Goal: Task Accomplishment & Management: Complete application form

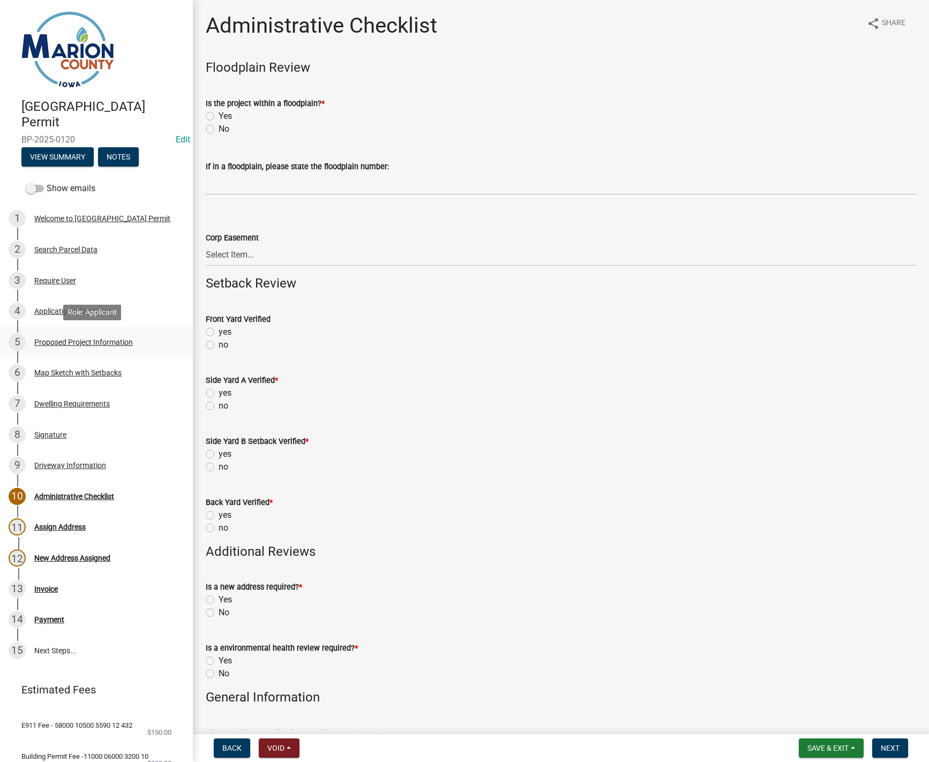
click at [73, 344] on div "Proposed Project Information" at bounding box center [83, 343] width 99 height 8
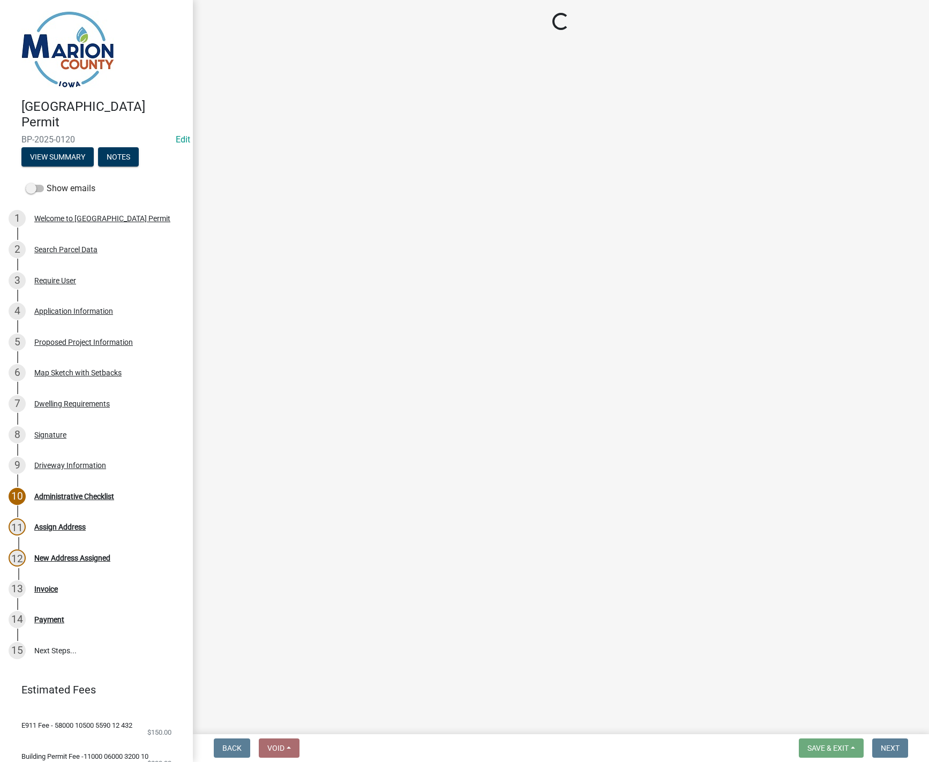
select select "ad82ad94-9bd8-43b2-a066-f5ac38fcadf5"
select select "f37e860c-a887-41e0-a466-b738e3b0a2db"
select select "065d24aa-3ada-417f-a972-92ea53cc0ddb"
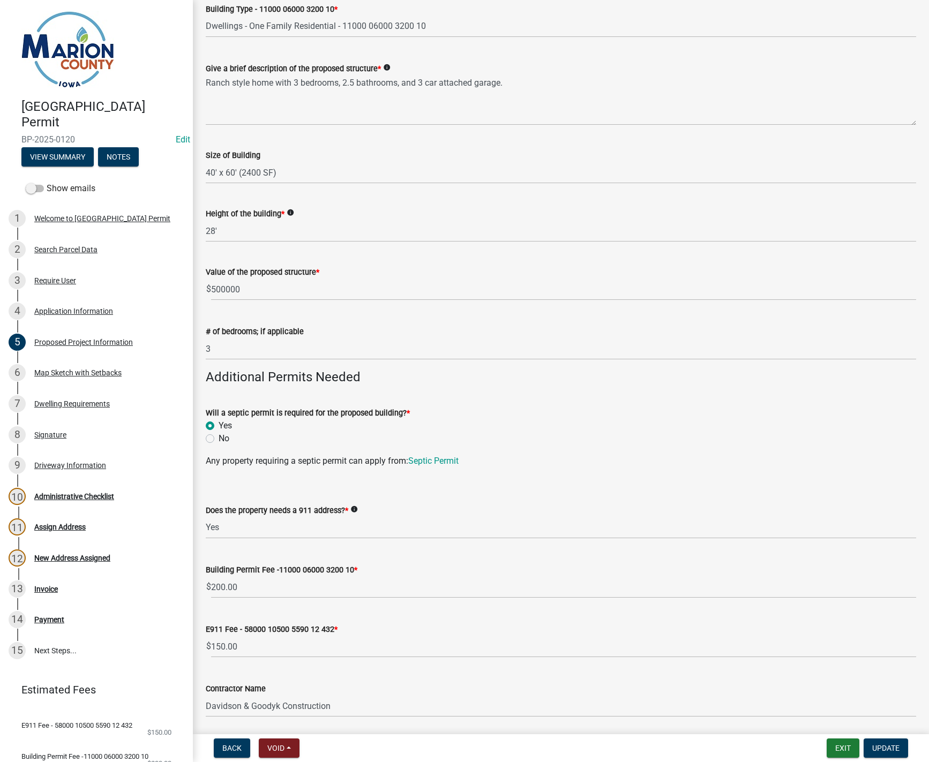
scroll to position [321, 0]
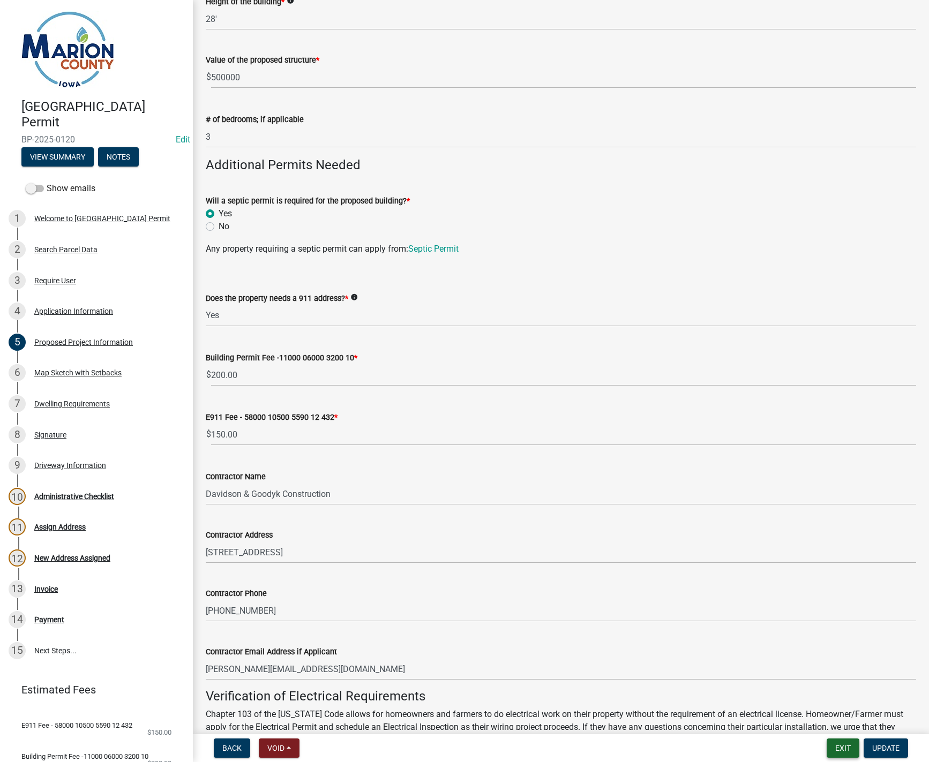
click at [842, 748] on button "Exit" at bounding box center [843, 748] width 33 height 19
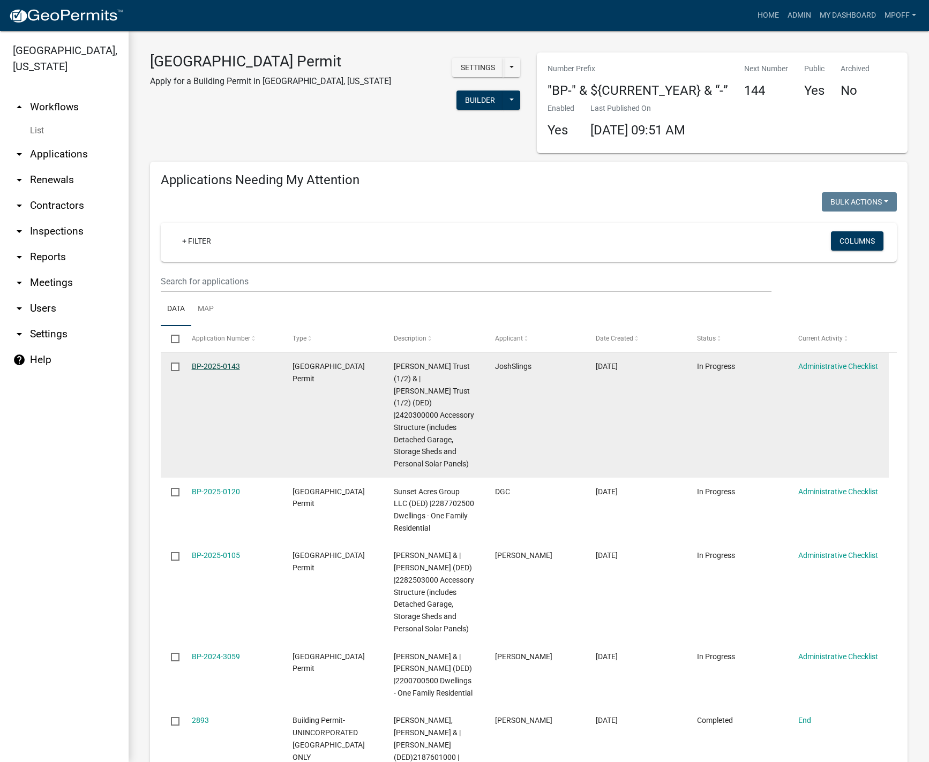
click at [211, 363] on link "BP-2025-0143" at bounding box center [216, 366] width 48 height 9
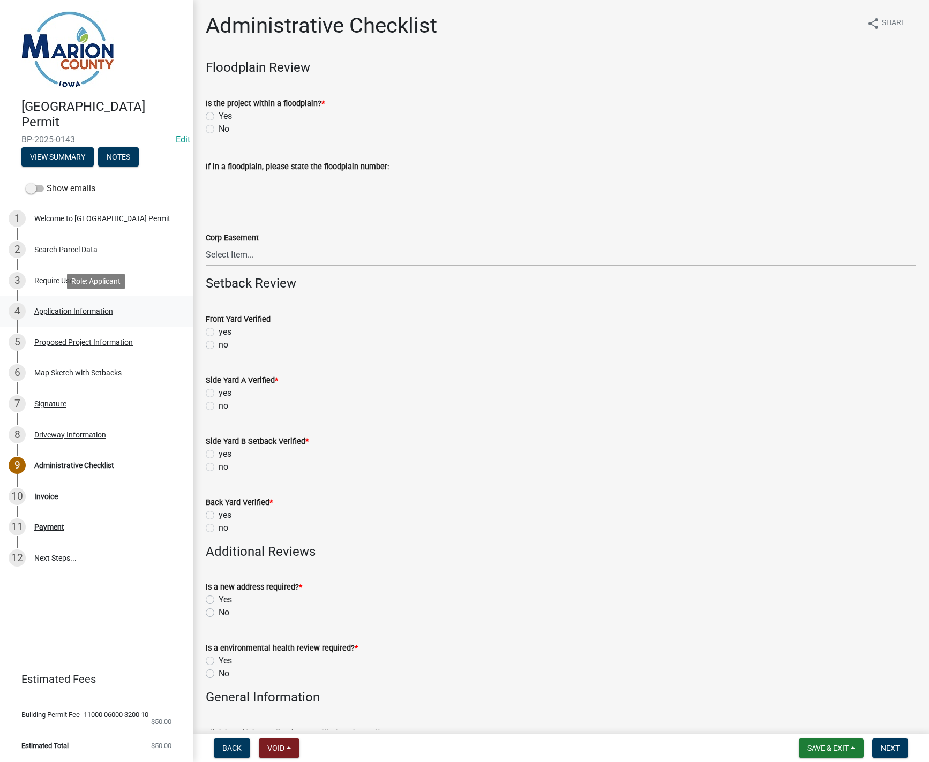
click at [66, 308] on div "Application Information" at bounding box center [73, 312] width 79 height 8
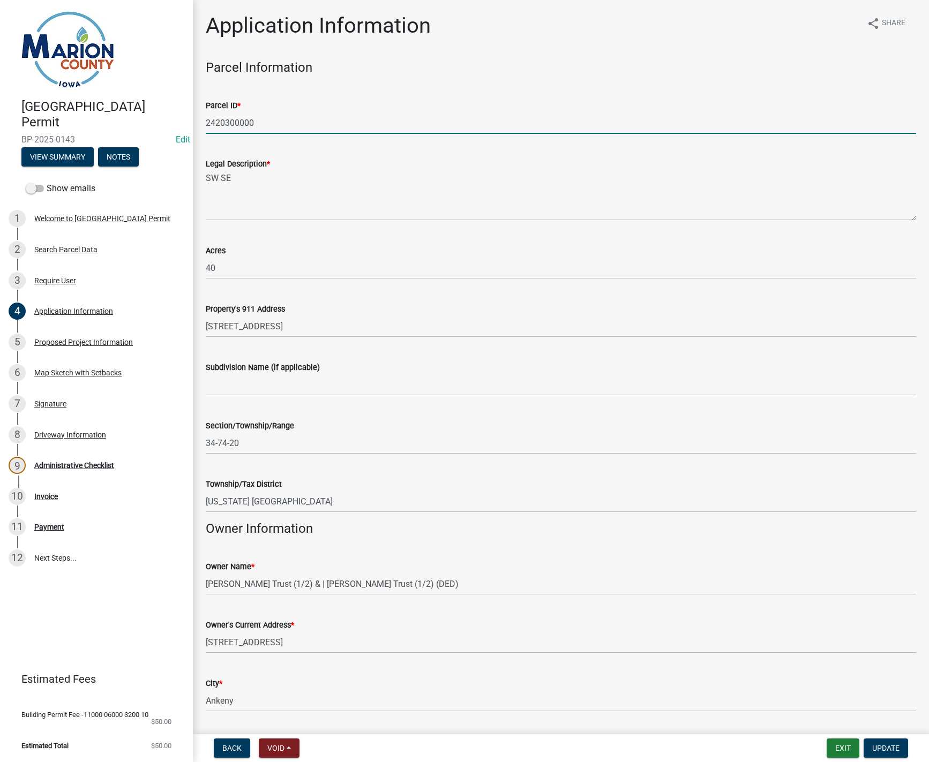
drag, startPoint x: 258, startPoint y: 122, endPoint x: 179, endPoint y: 123, distance: 78.8
click at [179, 123] on div "[GEOGRAPHIC_DATA] Permit BP-2025-0143 Edit View Summary Notes Show emails 1 Wel…" at bounding box center [464, 381] width 929 height 762
click at [887, 747] on span "Update" at bounding box center [885, 748] width 27 height 9
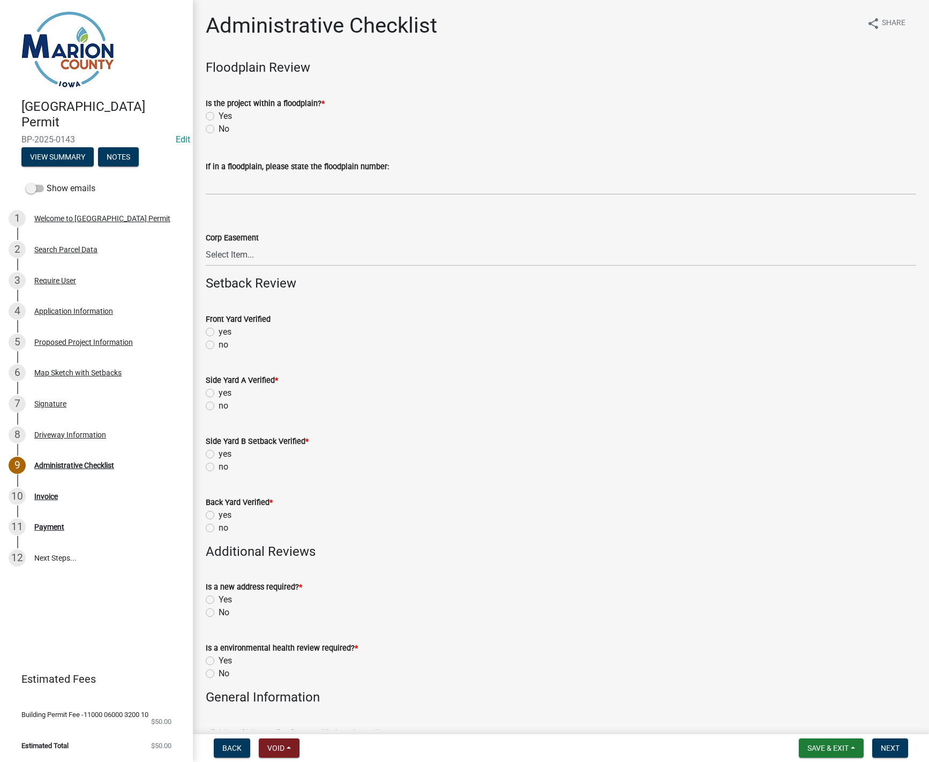
click at [219, 116] on label "Yes" at bounding box center [225, 116] width 13 height 13
click at [219, 116] on input "Yes" at bounding box center [222, 113] width 7 height 7
radio input "true"
click at [219, 129] on label "No" at bounding box center [224, 129] width 11 height 13
click at [219, 129] on input "No" at bounding box center [222, 126] width 7 height 7
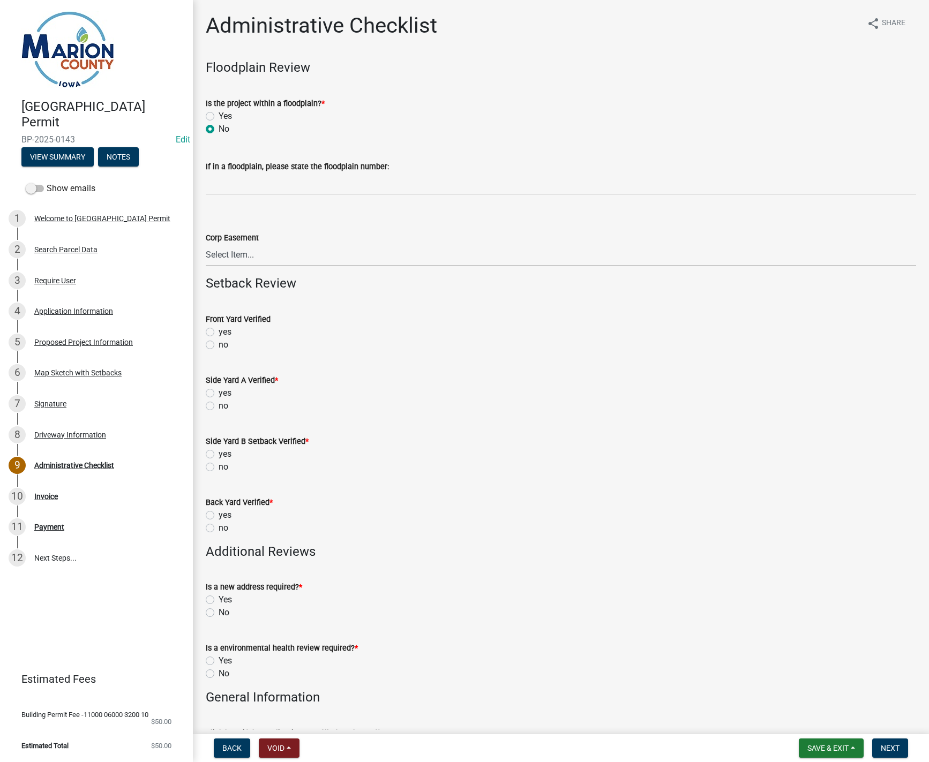
radio input "true"
click at [219, 343] on label "no" at bounding box center [224, 345] width 10 height 13
click at [219, 343] on input "no" at bounding box center [222, 342] width 7 height 7
radio input "true"
click at [219, 406] on label "no" at bounding box center [224, 406] width 10 height 13
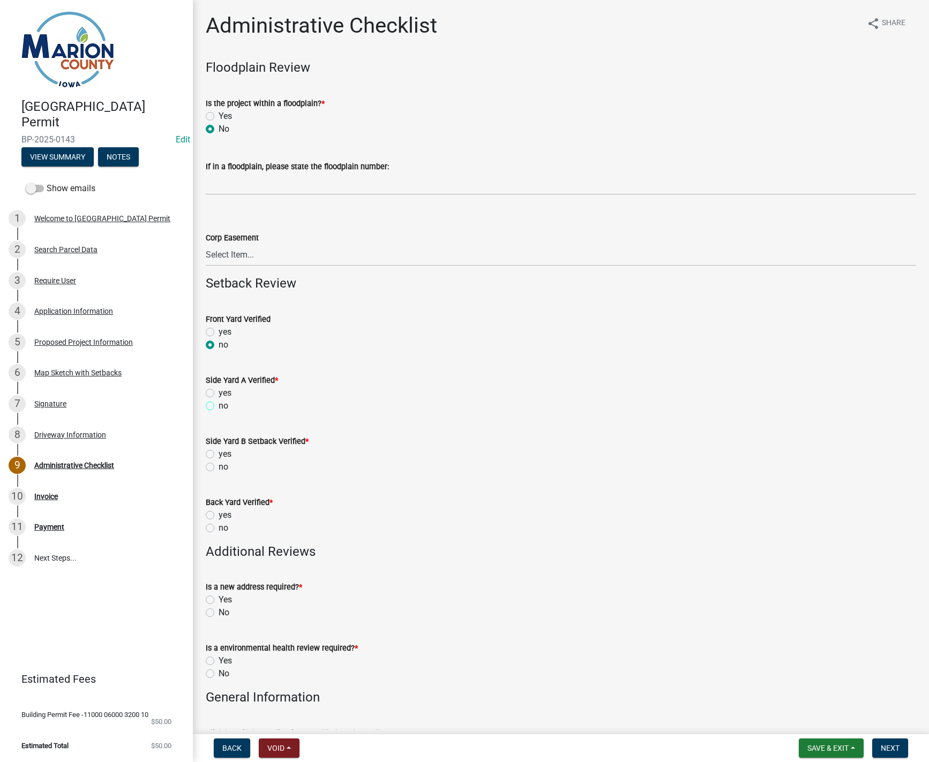
click at [219, 406] on input "no" at bounding box center [222, 403] width 7 height 7
radio input "true"
click at [219, 467] on label "no" at bounding box center [224, 467] width 10 height 13
click at [219, 467] on input "no" at bounding box center [222, 464] width 7 height 7
radio input "true"
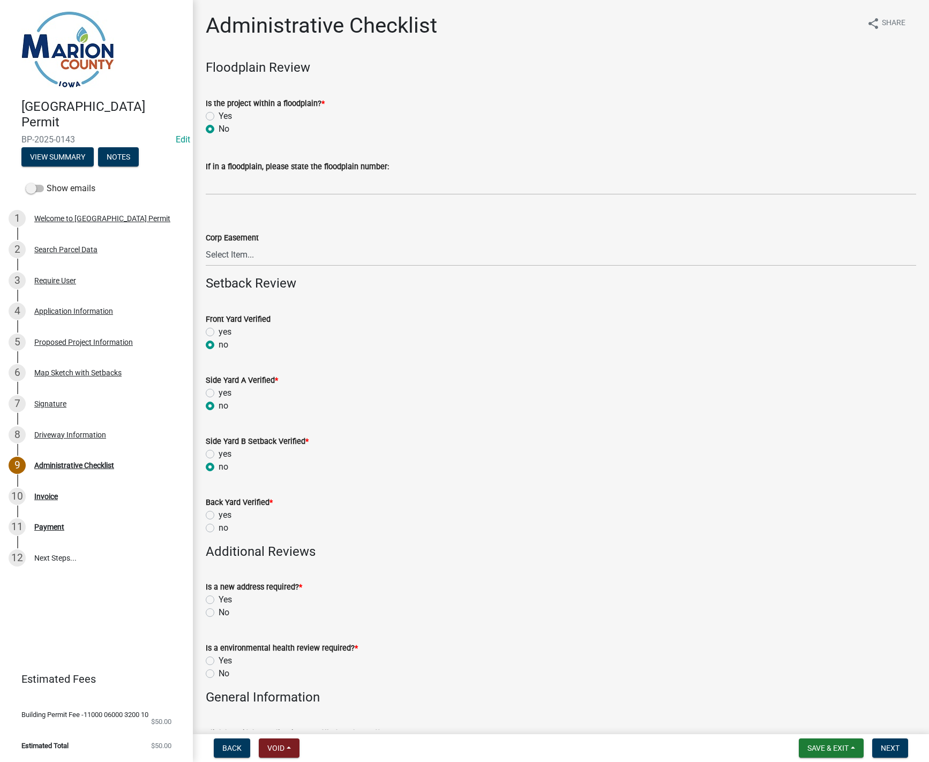
click at [219, 530] on label "no" at bounding box center [224, 528] width 10 height 13
click at [219, 529] on input "no" at bounding box center [222, 525] width 7 height 7
radio input "true"
click at [219, 614] on label "No" at bounding box center [224, 612] width 11 height 13
click at [219, 613] on input "No" at bounding box center [222, 609] width 7 height 7
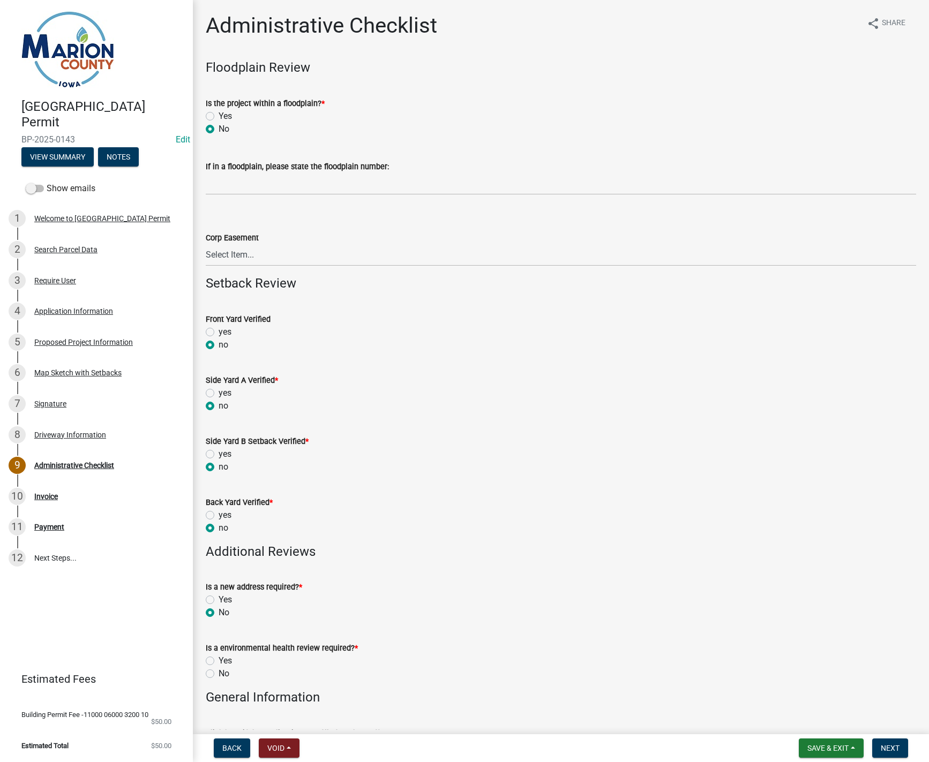
radio input "true"
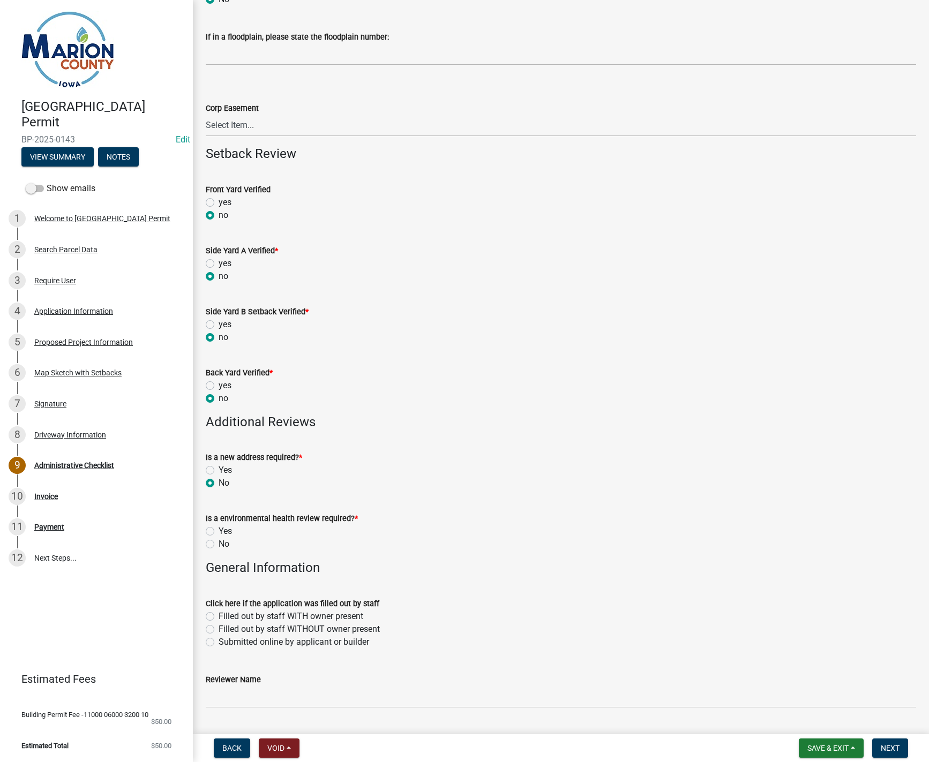
scroll to position [161, 0]
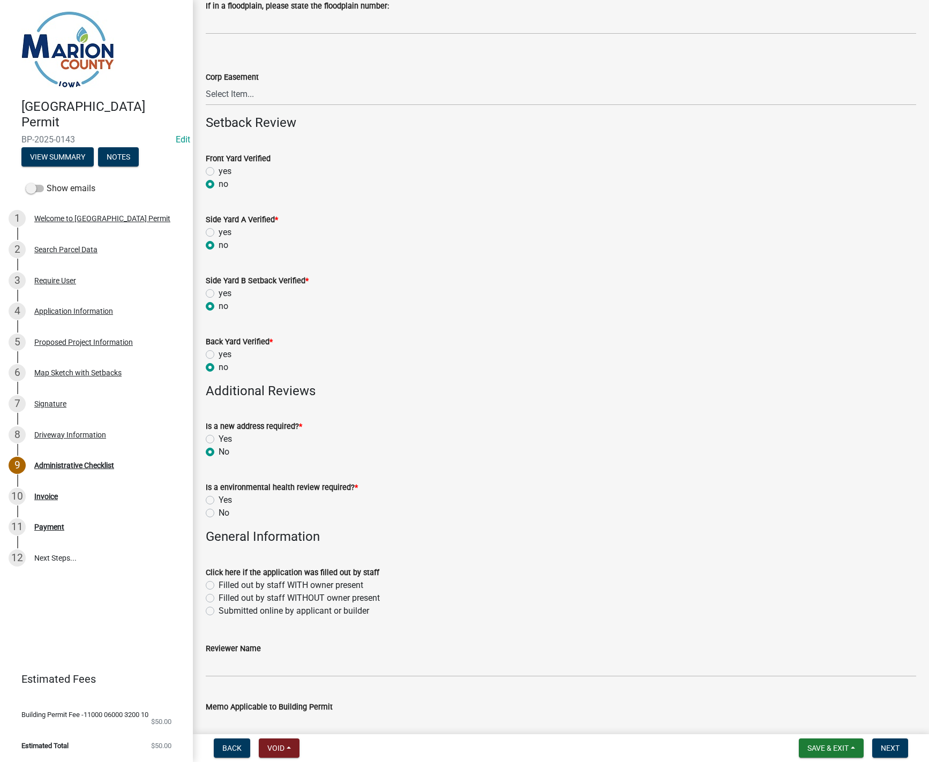
click at [219, 514] on label "No" at bounding box center [224, 513] width 11 height 13
click at [219, 514] on input "No" at bounding box center [222, 510] width 7 height 7
radio input "true"
click at [219, 614] on label "Submitted online by applicant or builder" at bounding box center [294, 611] width 151 height 13
click at [219, 612] on input "Submitted online by applicant or builder" at bounding box center [222, 608] width 7 height 7
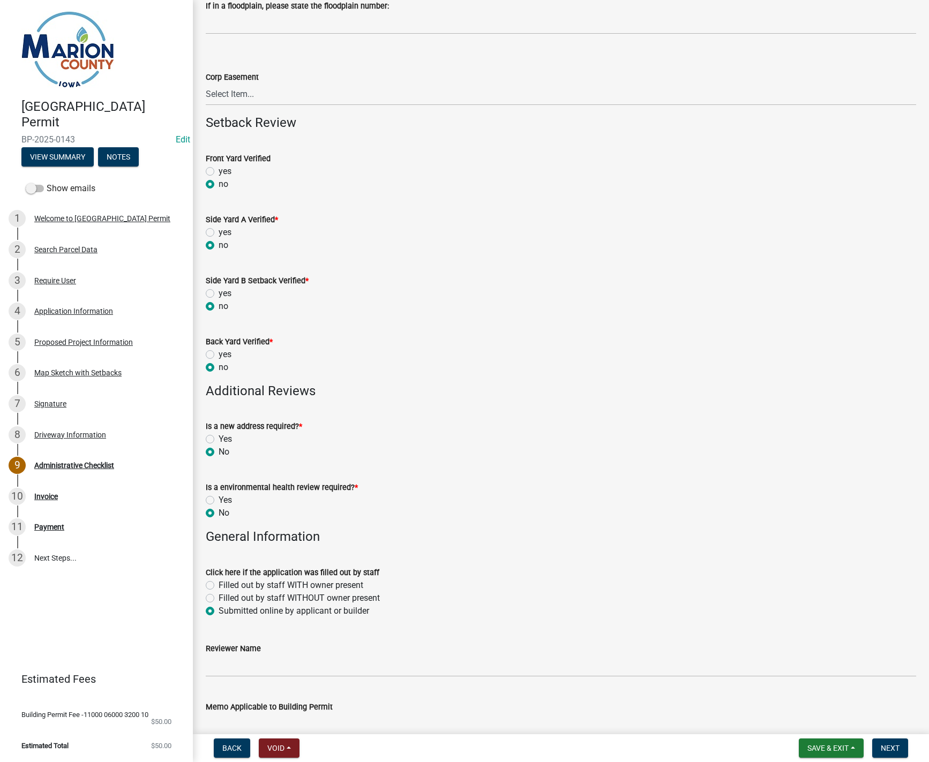
radio input "true"
click at [218, 674] on input "Reviewer Name" at bounding box center [561, 666] width 710 height 22
type input "MPoffenbarger"
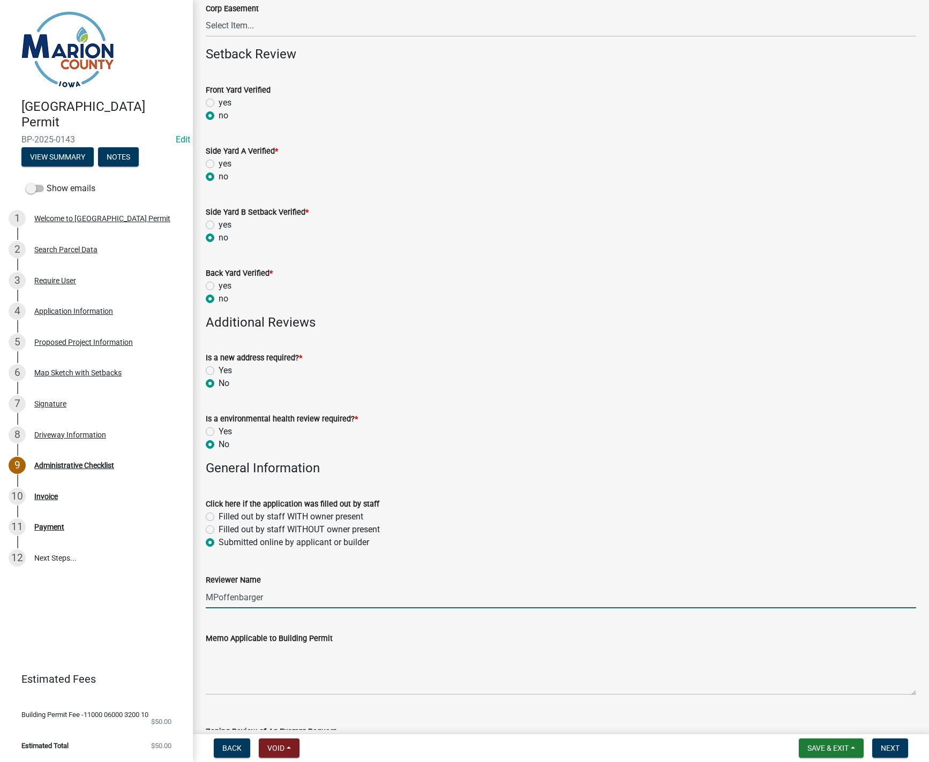
scroll to position [321, 0]
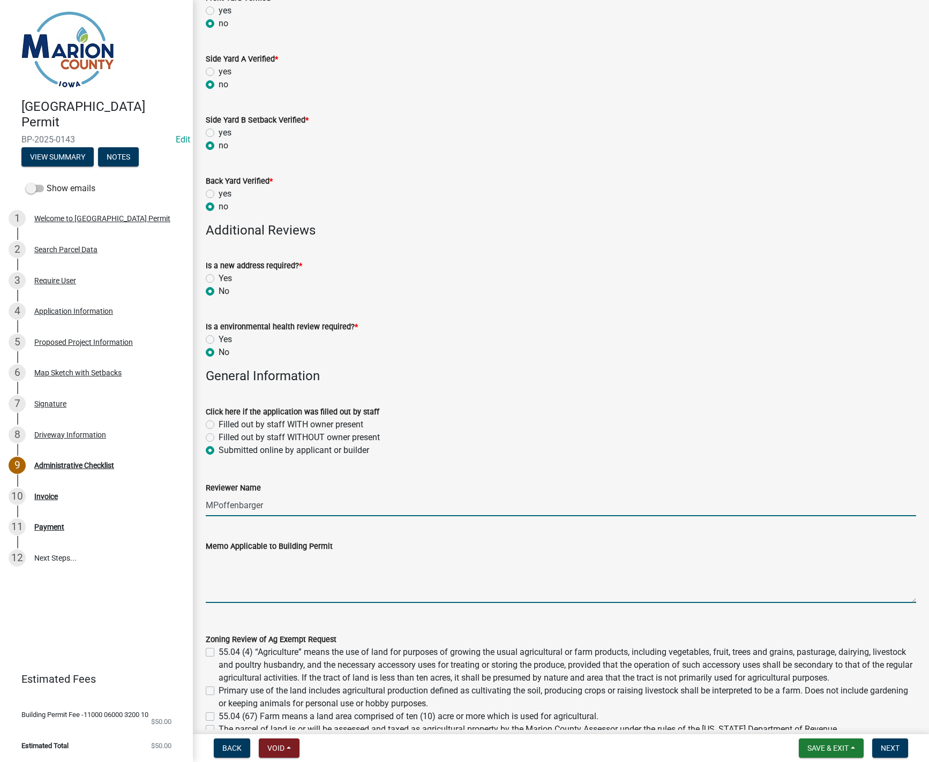
click at [246, 570] on textarea "Memo Applicable to Building Permit" at bounding box center [561, 578] width 710 height 50
click at [49, 369] on div "Map Sketch with Setbacks" at bounding box center [77, 373] width 87 height 8
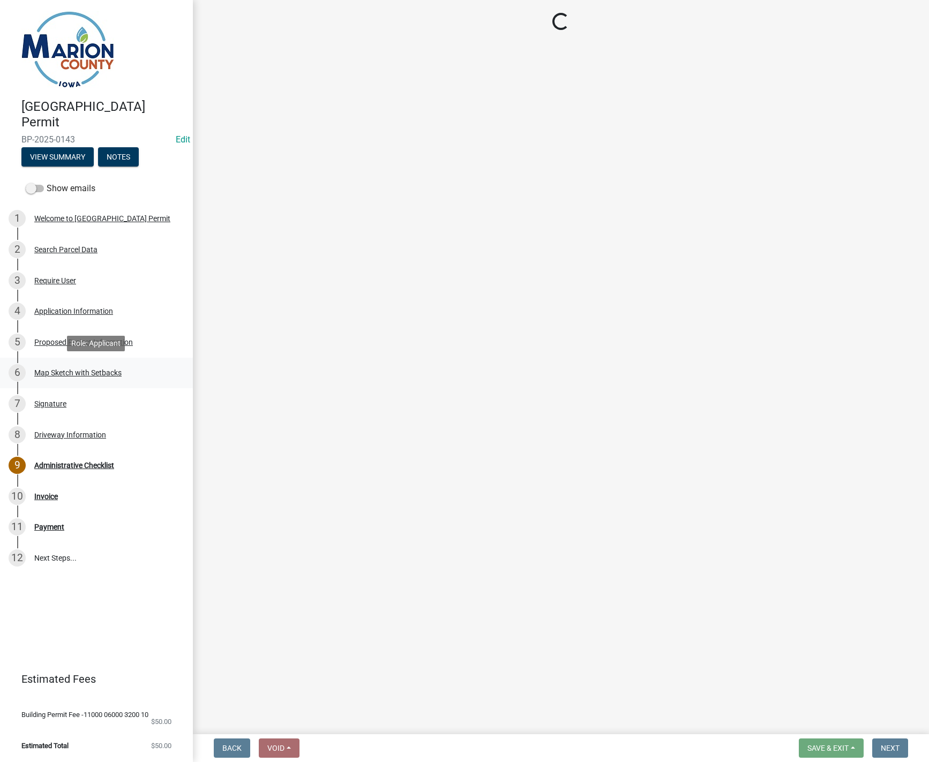
scroll to position [0, 0]
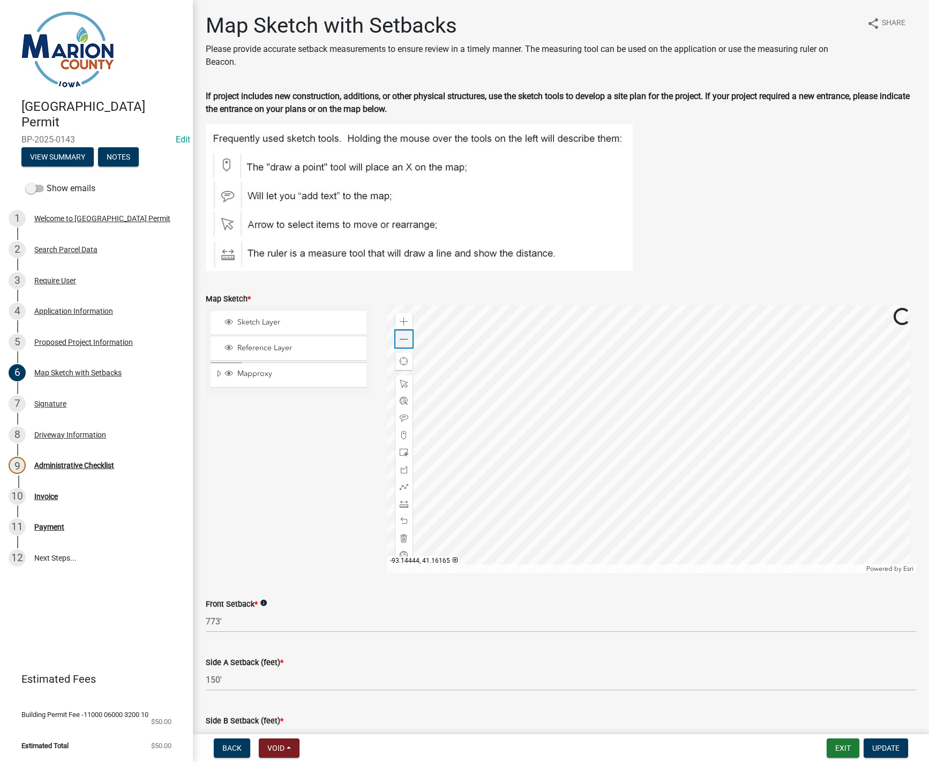
click at [402, 339] on span at bounding box center [404, 339] width 9 height 9
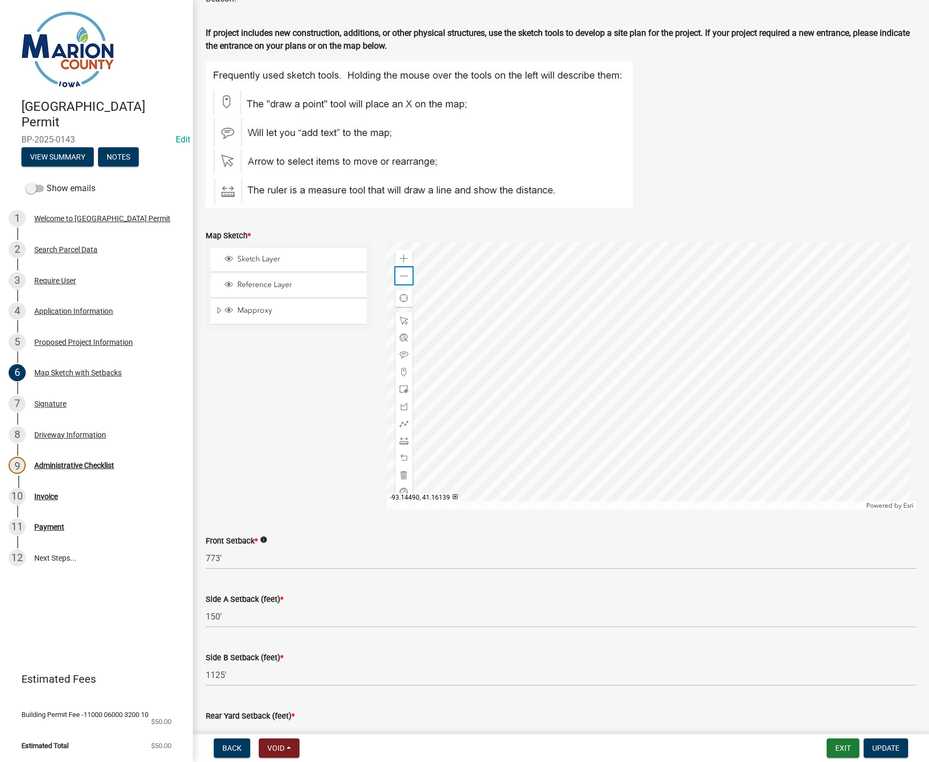
scroll to position [214, 0]
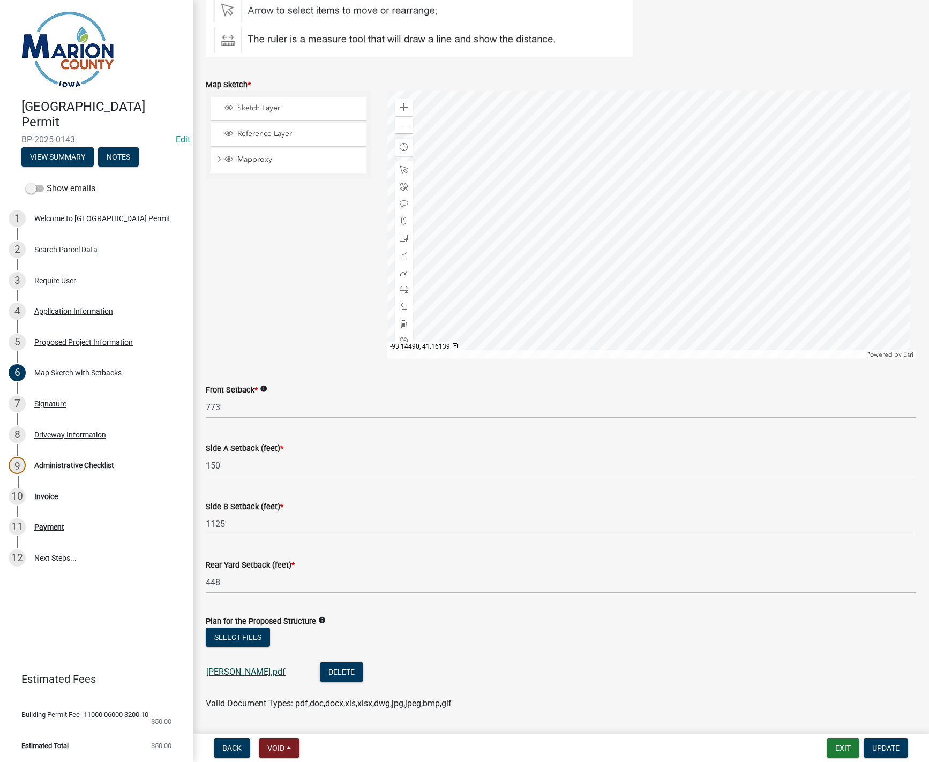
click at [230, 675] on link "[PERSON_NAME].pdf" at bounding box center [245, 672] width 79 height 10
click at [893, 750] on span "Update" at bounding box center [885, 748] width 27 height 9
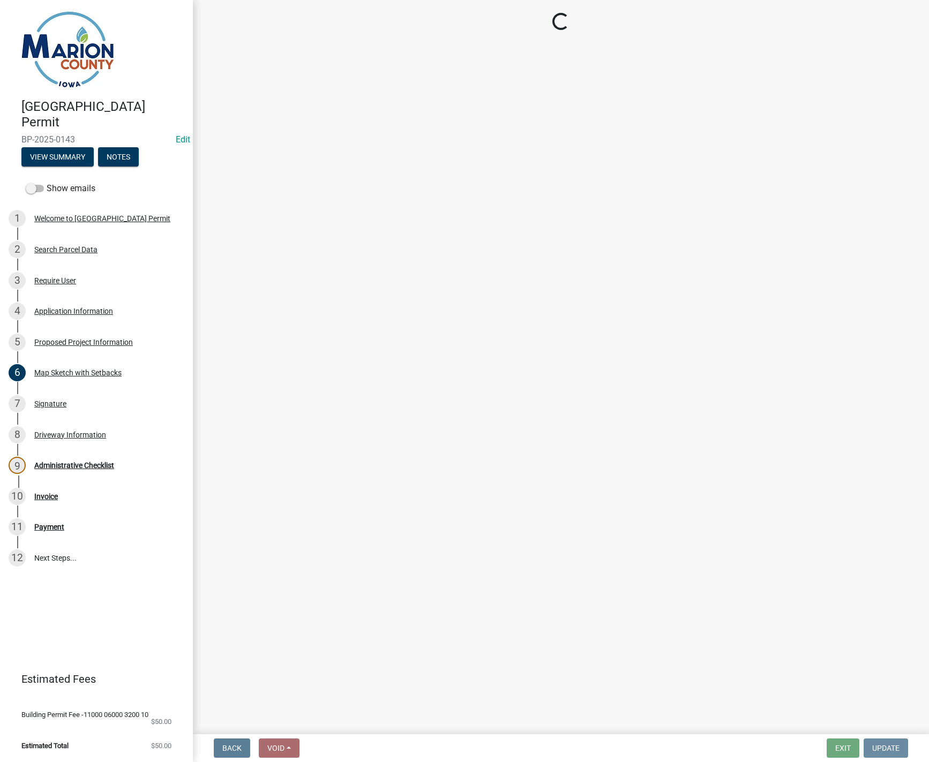
scroll to position [0, 0]
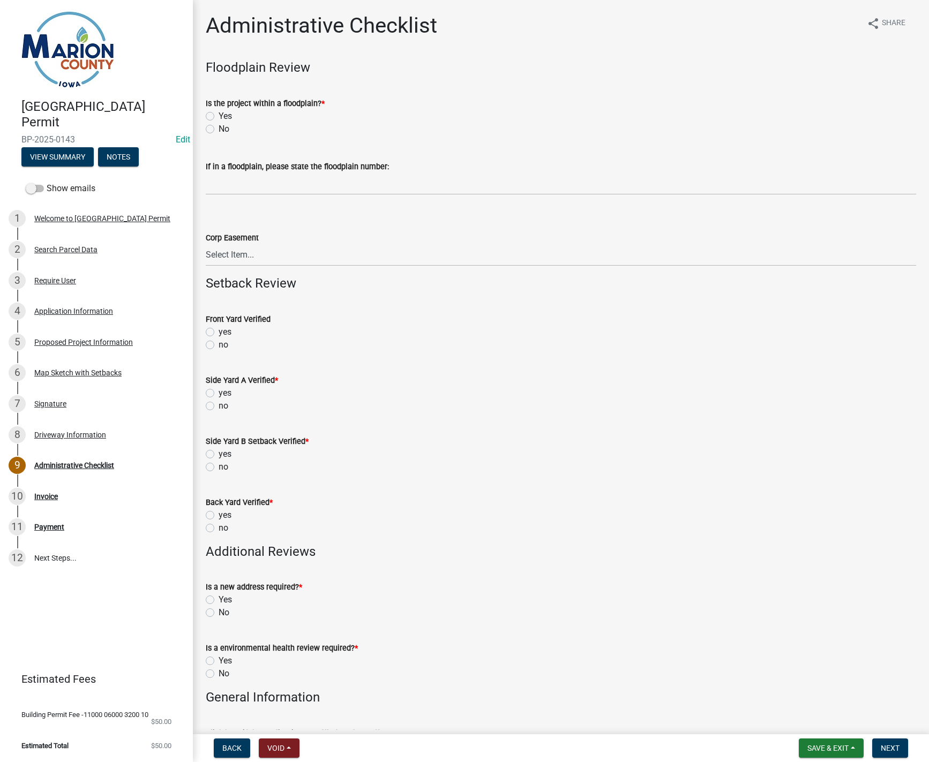
drag, startPoint x: 211, startPoint y: 130, endPoint x: 214, endPoint y: 152, distance: 22.7
click at [219, 130] on label "No" at bounding box center [224, 129] width 11 height 13
click at [219, 130] on input "No" at bounding box center [222, 126] width 7 height 7
radio input "true"
click at [219, 344] on label "no" at bounding box center [224, 345] width 10 height 13
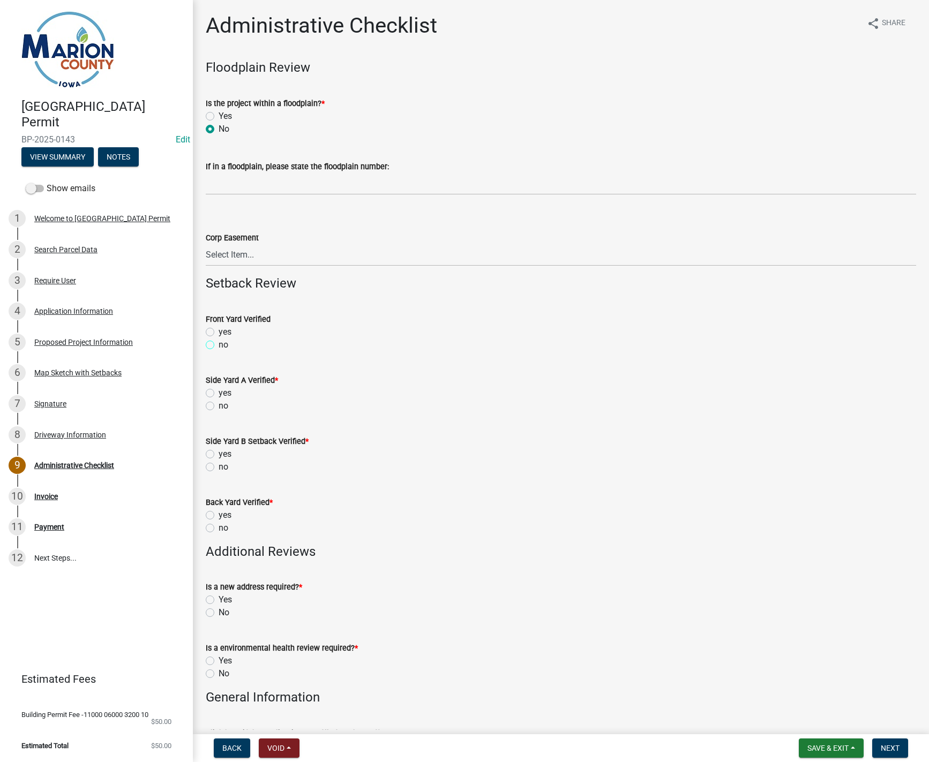
click at [219, 344] on input "no" at bounding box center [222, 342] width 7 height 7
radio input "true"
click at [219, 402] on label "no" at bounding box center [224, 406] width 10 height 13
click at [219, 402] on input "no" at bounding box center [222, 403] width 7 height 7
radio input "true"
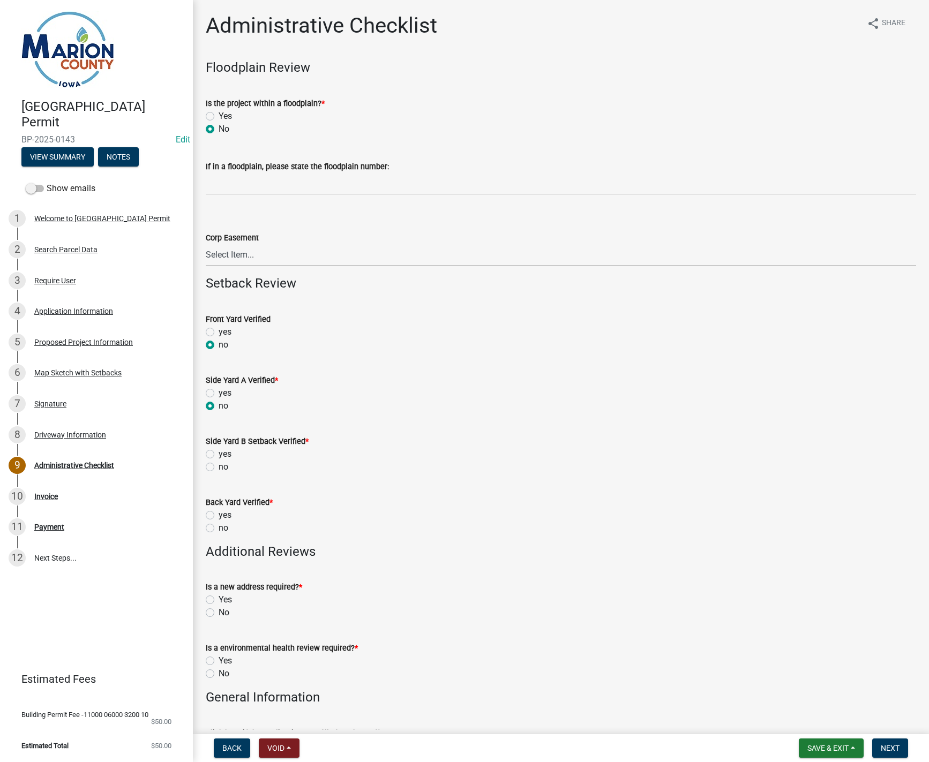
click at [219, 467] on label "no" at bounding box center [224, 467] width 10 height 13
click at [219, 467] on input "no" at bounding box center [222, 464] width 7 height 7
radio input "true"
click at [219, 528] on label "no" at bounding box center [224, 528] width 10 height 13
click at [219, 528] on input "no" at bounding box center [222, 525] width 7 height 7
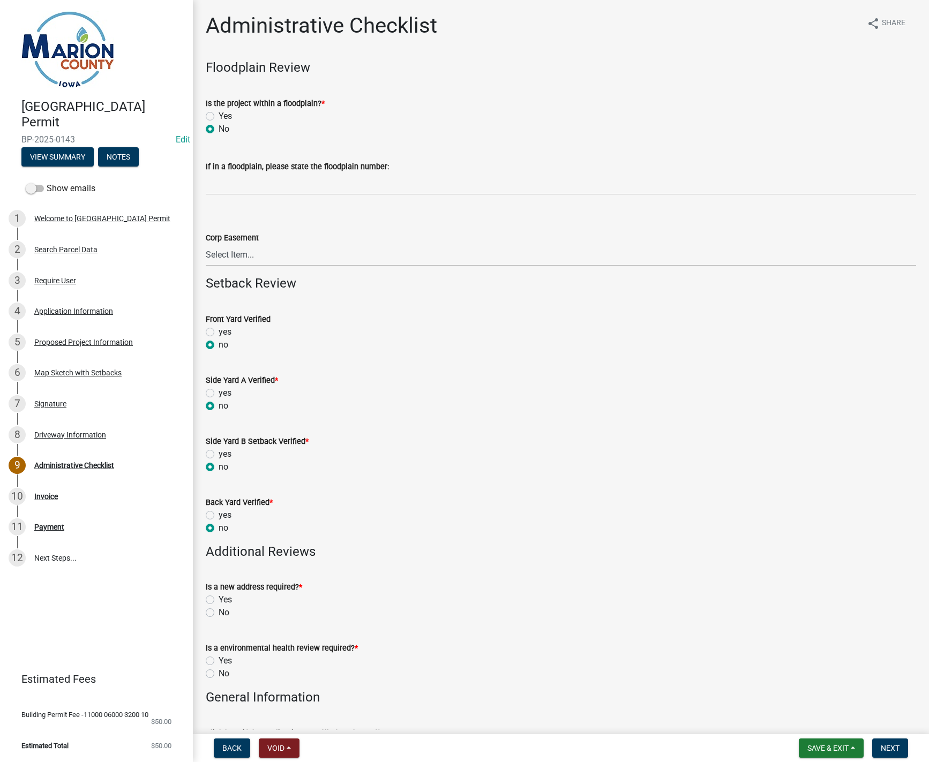
radio input "true"
drag, startPoint x: 212, startPoint y: 614, endPoint x: 212, endPoint y: 620, distance: 5.9
click at [219, 614] on label "No" at bounding box center [224, 612] width 11 height 13
click at [219, 613] on input "No" at bounding box center [222, 609] width 7 height 7
radio input "true"
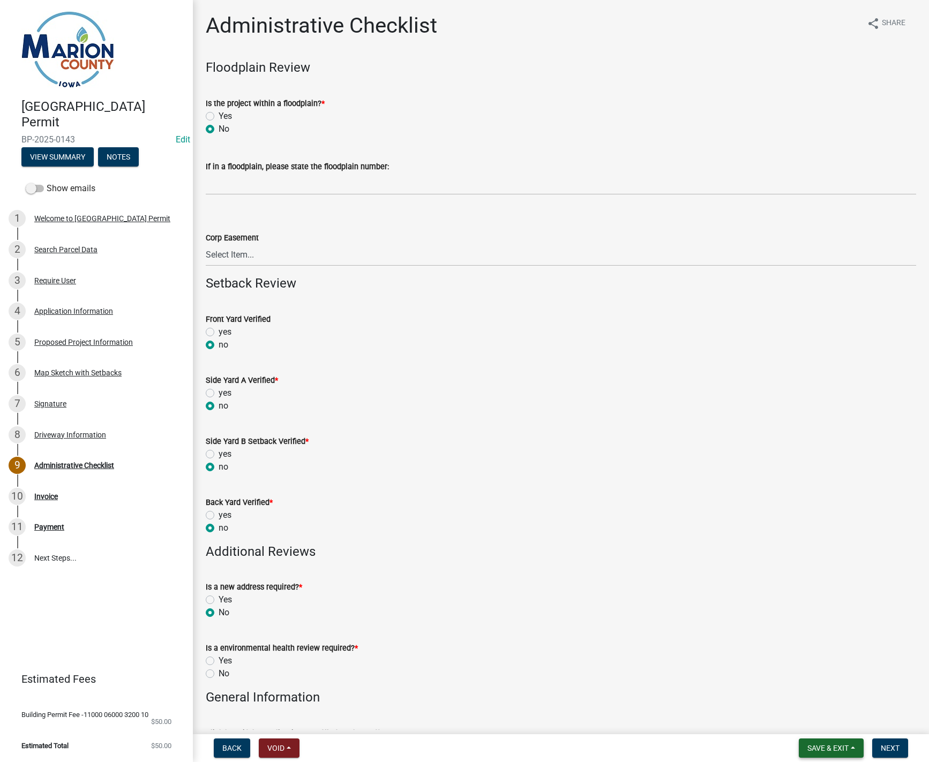
click at [852, 754] on button "Save & Exit" at bounding box center [831, 748] width 65 height 19
click at [829, 695] on button "Save" at bounding box center [821, 695] width 86 height 26
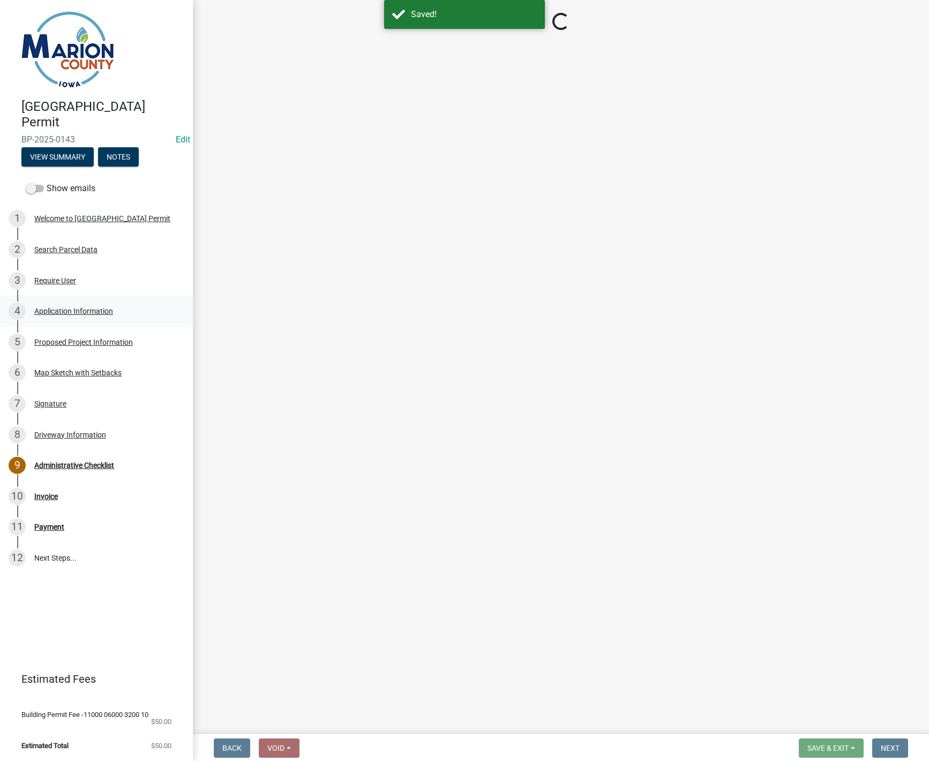
click at [79, 311] on div "Application Information" at bounding box center [73, 312] width 79 height 8
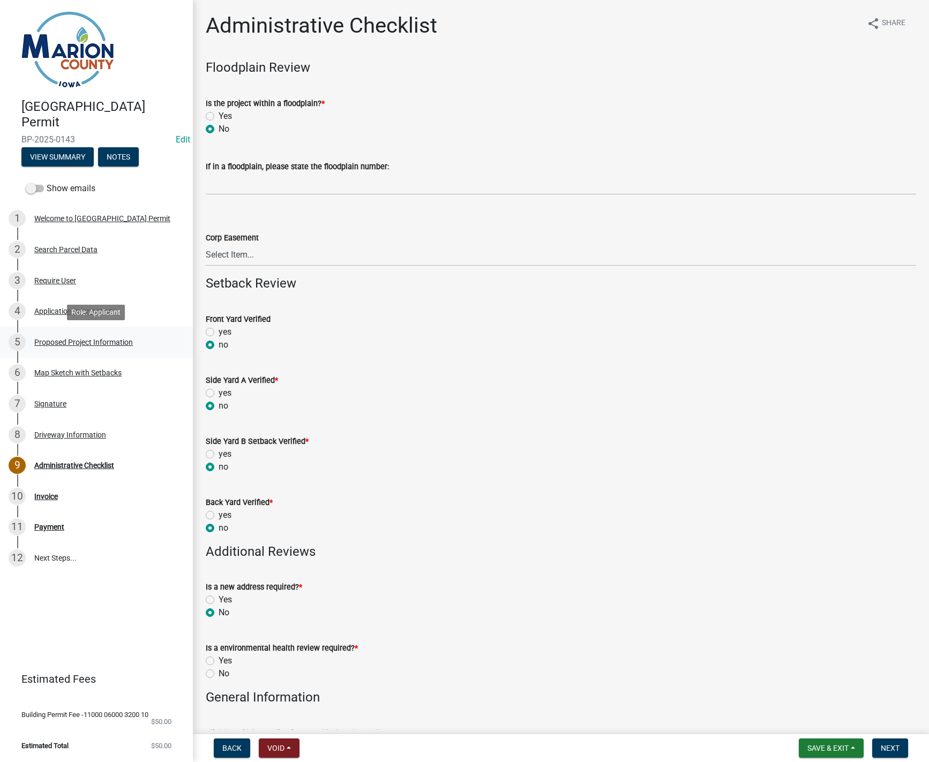
click at [71, 347] on div "5 Proposed Project Information" at bounding box center [92, 342] width 167 height 17
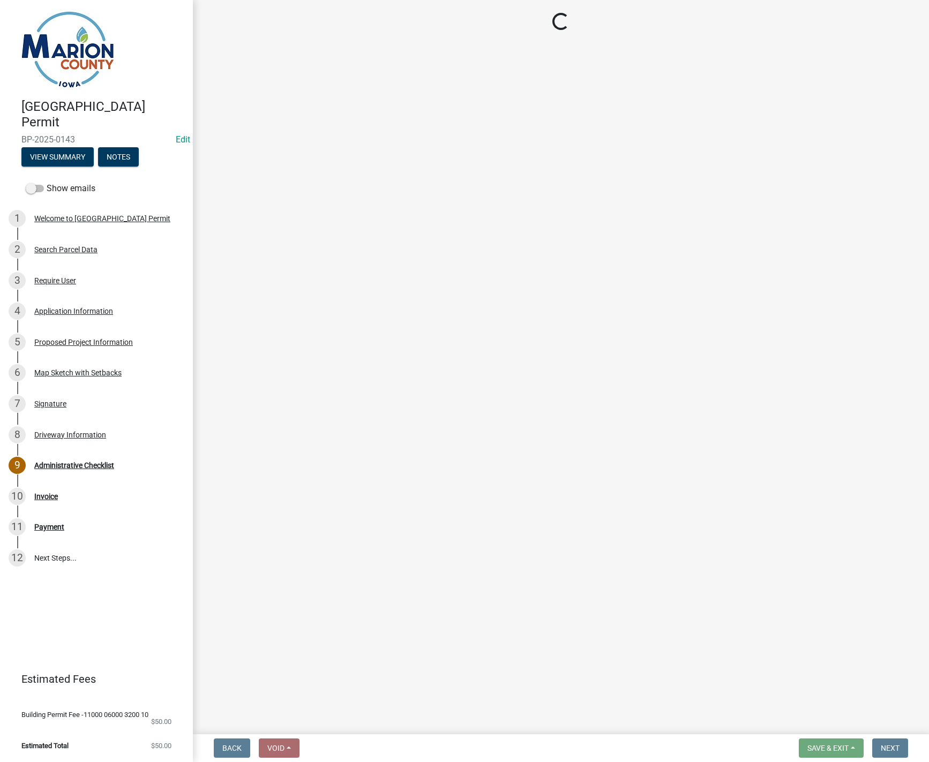
select select "9509a58f-562c-4d9e-8ce4-4edbe22563f5"
select select "7ee9b347-9d60-4880-bc15-13e3f262939b"
select select "c01c0ffe-a9ad-46ba-80d8-07ee8e46f3b2"
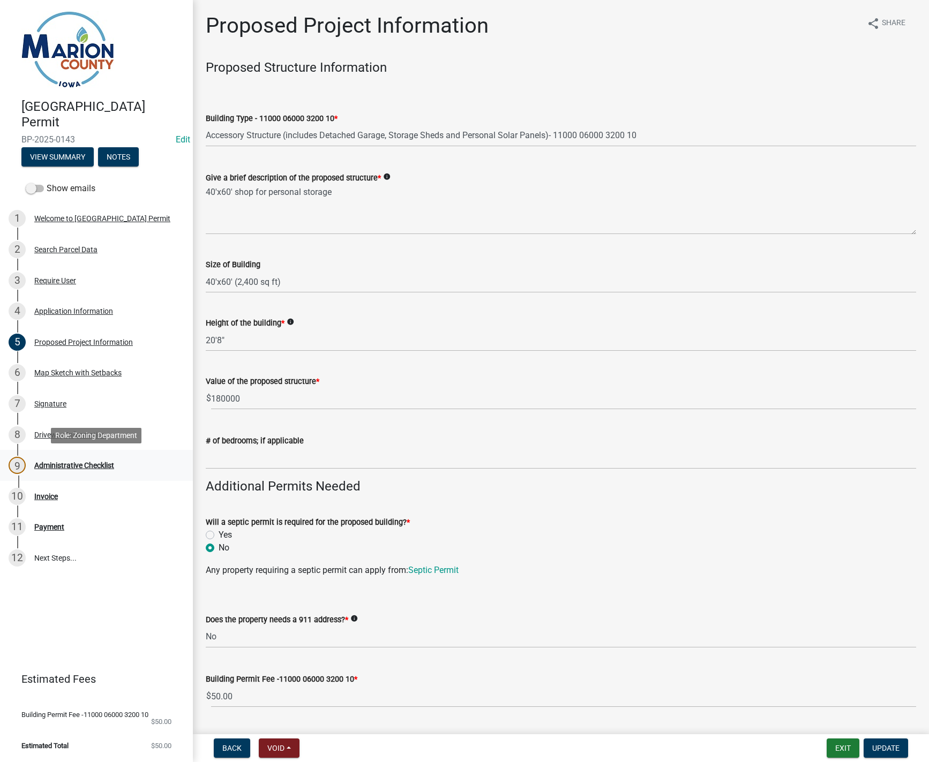
click at [88, 465] on div "Administrative Checklist" at bounding box center [74, 466] width 80 height 8
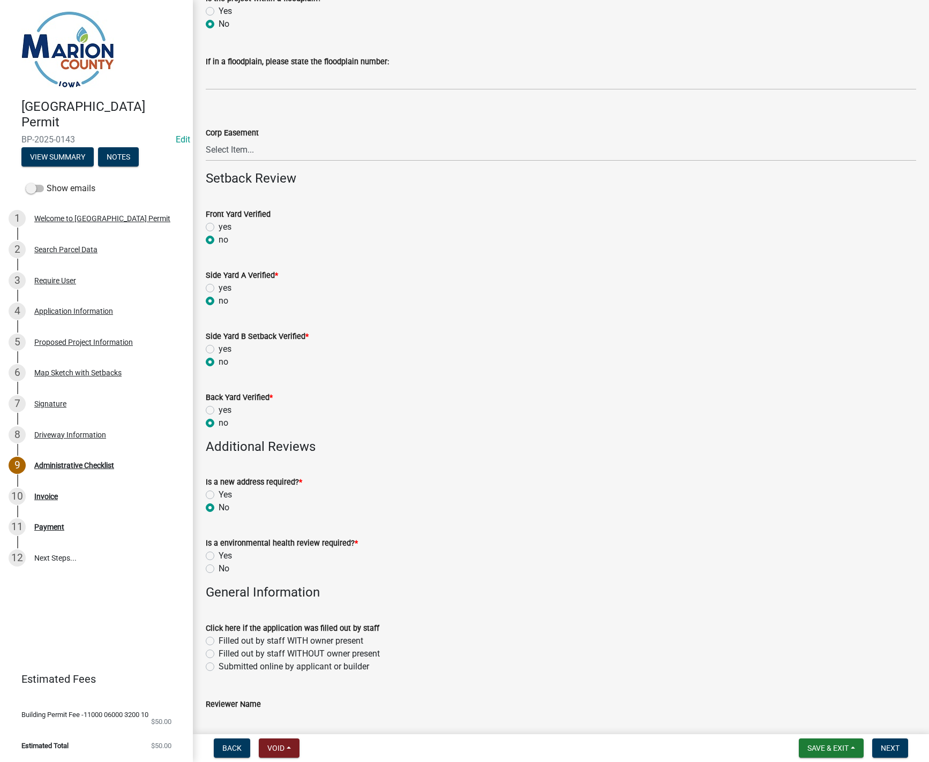
scroll to position [107, 0]
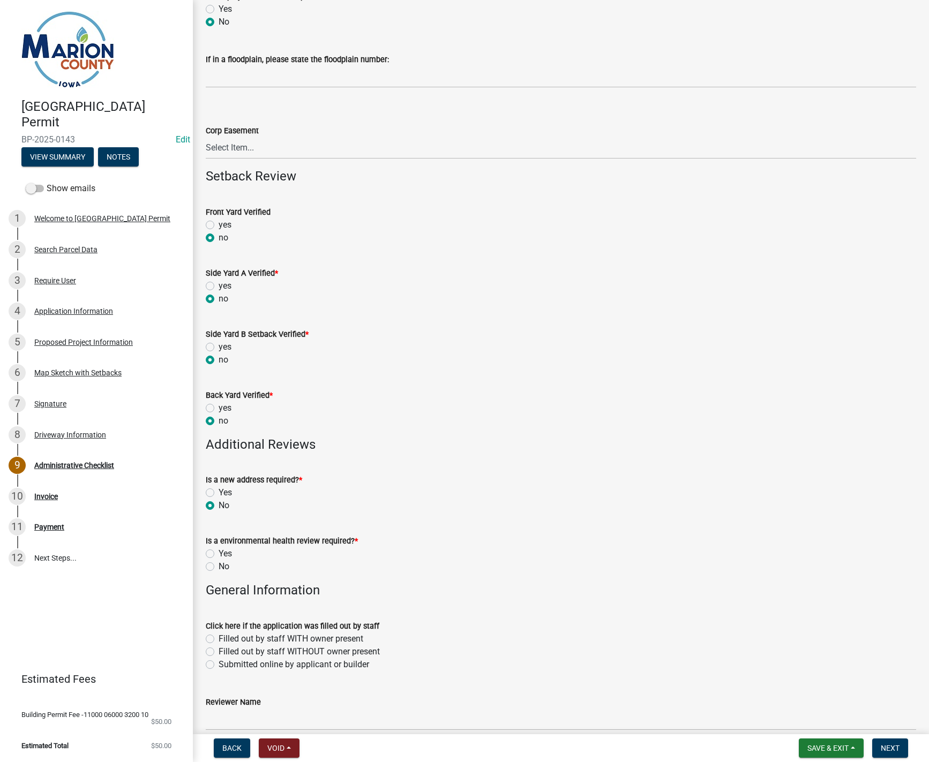
click at [219, 569] on label "No" at bounding box center [224, 566] width 11 height 13
click at [219, 567] on input "No" at bounding box center [222, 563] width 7 height 7
radio input "true"
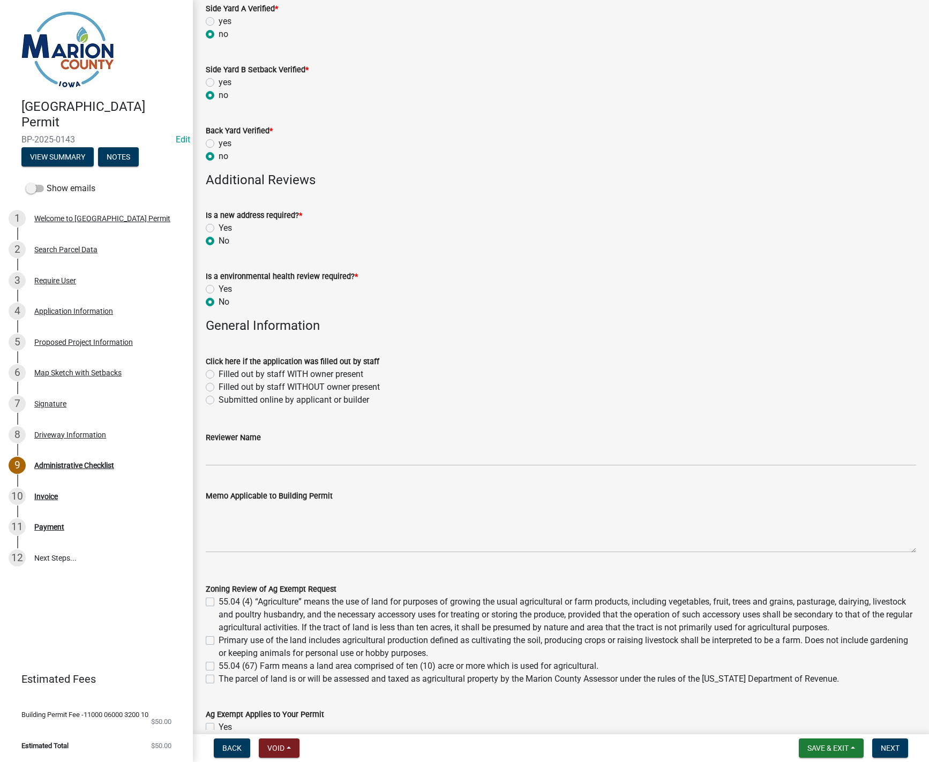
scroll to position [375, 0]
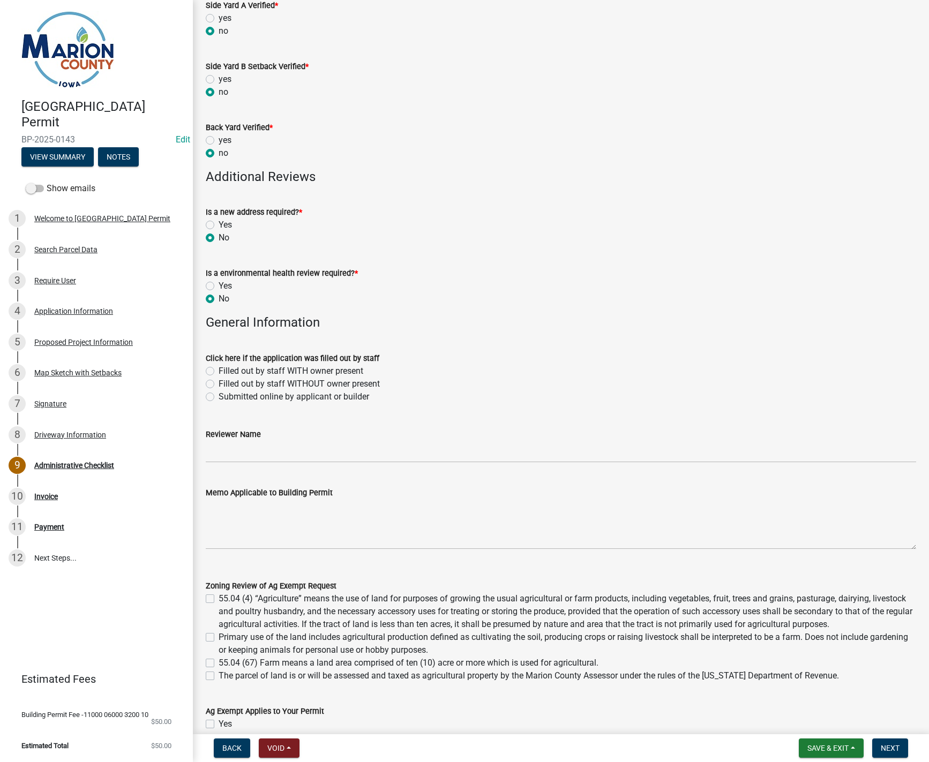
click at [219, 398] on label "Submitted online by applicant or builder" at bounding box center [294, 397] width 151 height 13
click at [219, 398] on input "Submitted online by applicant or builder" at bounding box center [222, 394] width 7 height 7
radio input "true"
click at [218, 452] on input "Reviewer Name" at bounding box center [561, 452] width 710 height 22
type input "MPoffenbarger"
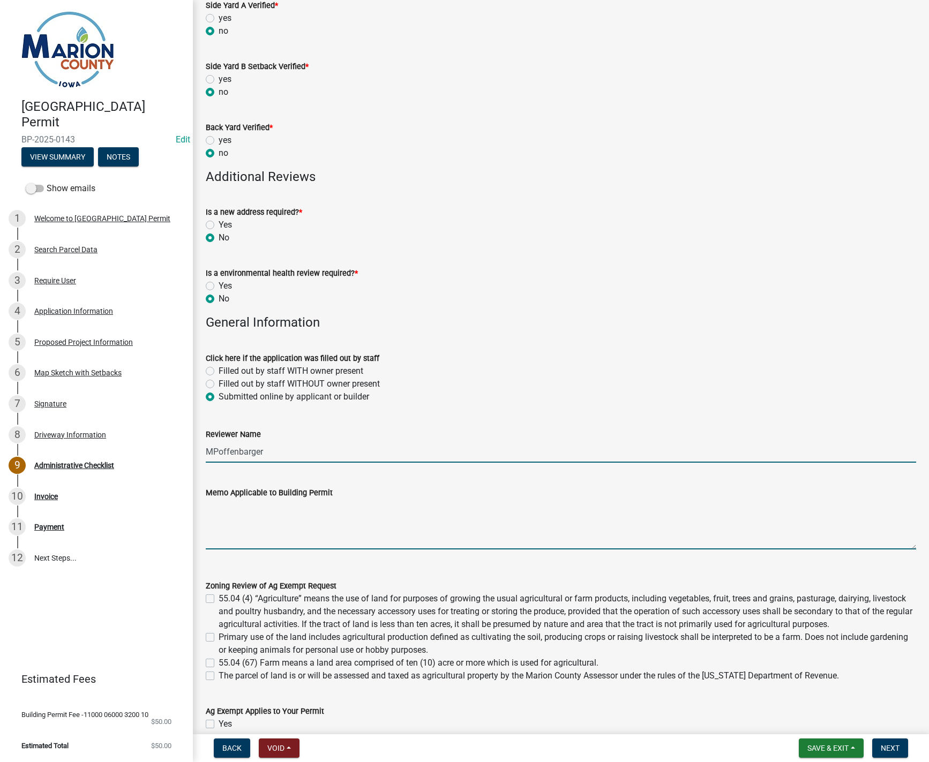
click at [231, 520] on textarea "Memo Applicable to Building Permit" at bounding box center [561, 524] width 710 height 50
click at [900, 747] on span "Next" at bounding box center [890, 748] width 19 height 9
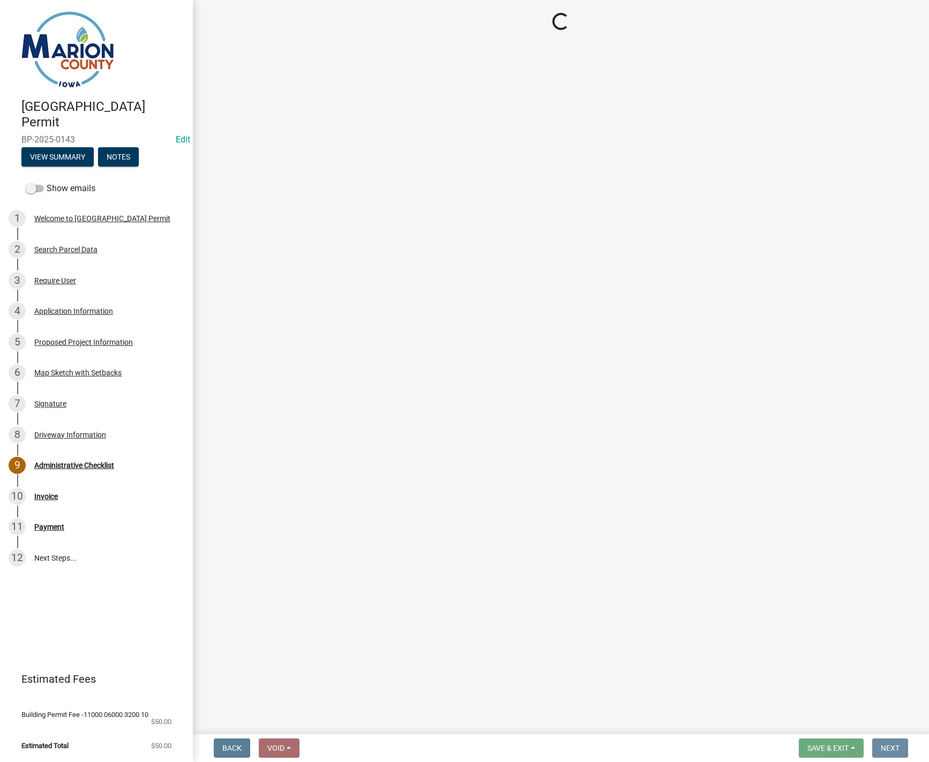
scroll to position [0, 0]
select select "3: 3"
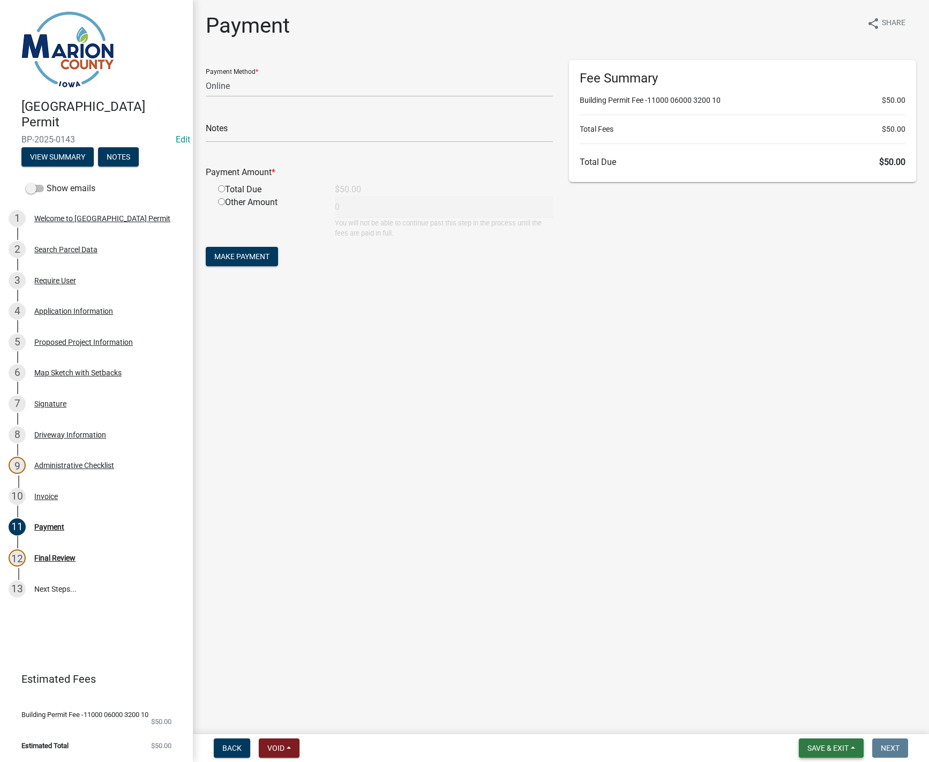
click at [840, 745] on span "Save & Exit" at bounding box center [827, 748] width 41 height 9
click at [828, 724] on button "Save & Exit" at bounding box center [821, 721] width 86 height 26
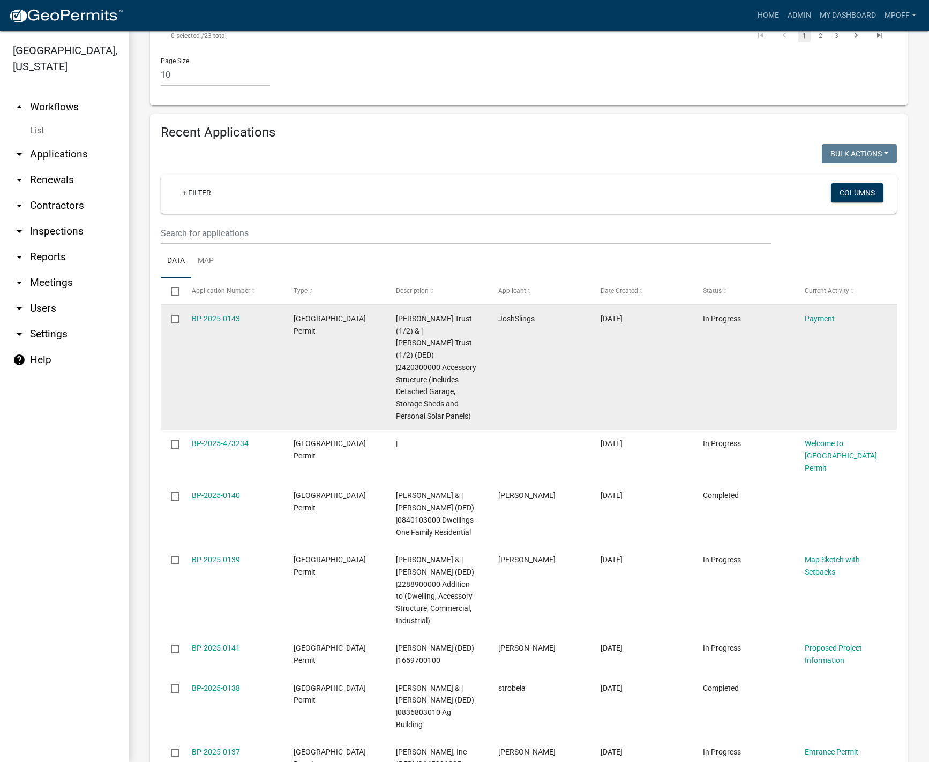
scroll to position [1339, 0]
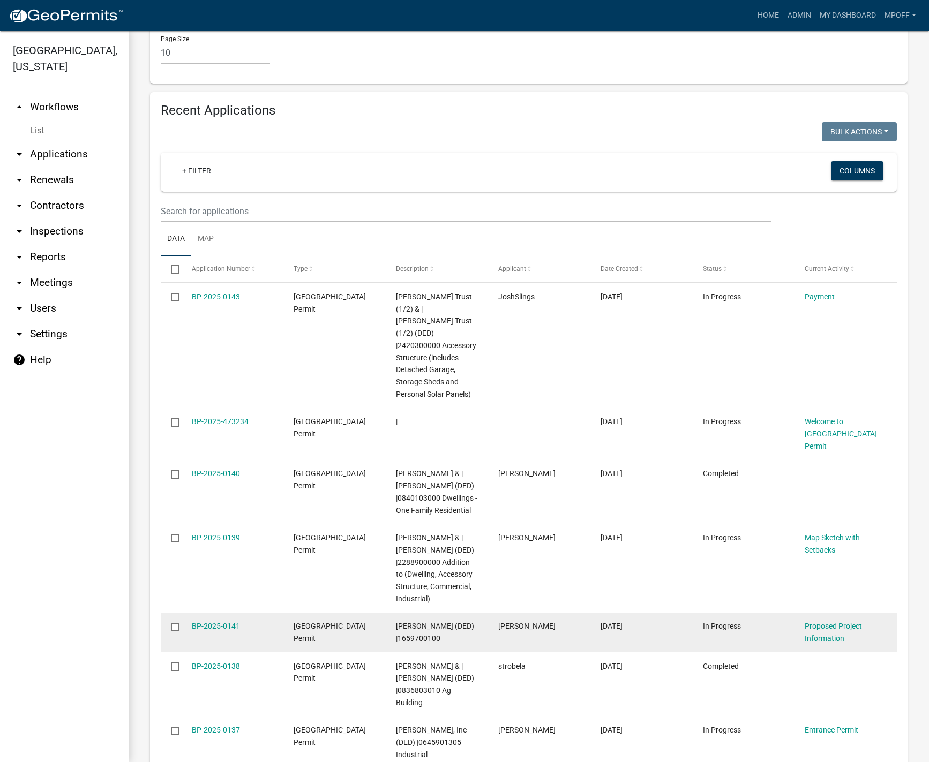
drag, startPoint x: 417, startPoint y: 563, endPoint x: 465, endPoint y: 566, distance: 47.8
click at [465, 620] on div "[PERSON_NAME] (DED) |1659700100" at bounding box center [436, 632] width 81 height 25
copy span "|1659700100"
